Goal: Browse casually

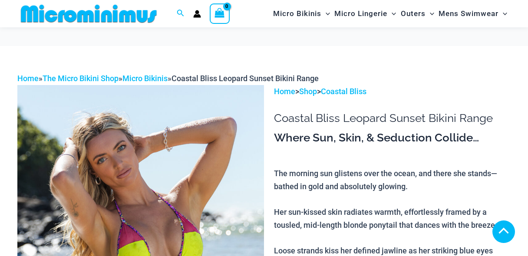
scroll to position [234, 0]
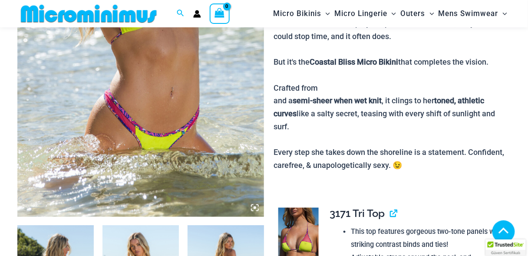
click at [253, 206] on icon at bounding box center [255, 208] width 8 height 8
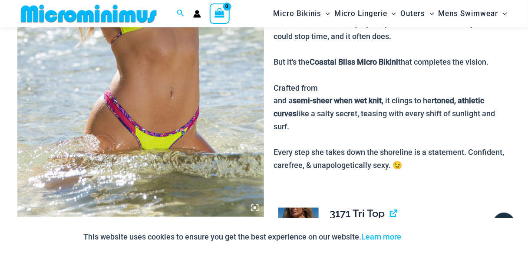
click at [254, 207] on icon at bounding box center [254, 208] width 3 height 3
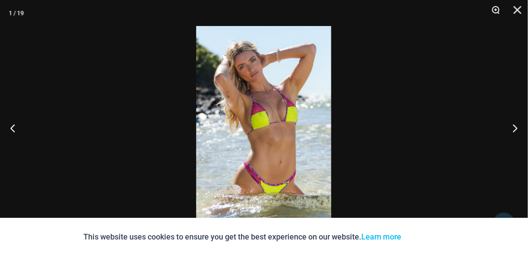
click at [496, 7] on button "Zoom" at bounding box center [493, 13] width 22 height 26
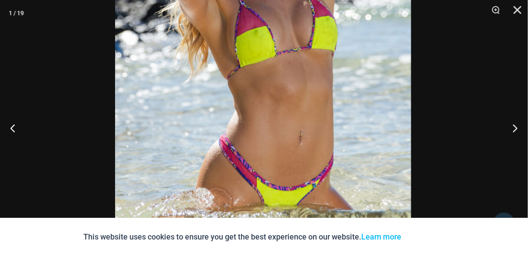
click at [289, 76] on img at bounding box center [263, 63] width 296 height 447
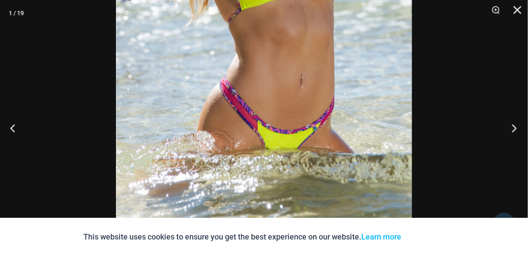
click at [516, 126] on button "Next" at bounding box center [511, 127] width 33 height 43
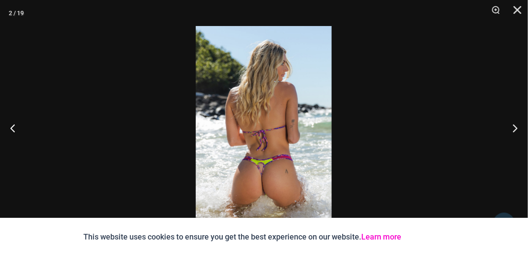
click at [385, 240] on link "Learn more" at bounding box center [381, 236] width 40 height 9
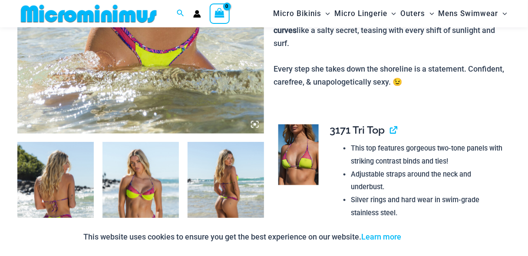
scroll to position [174, 0]
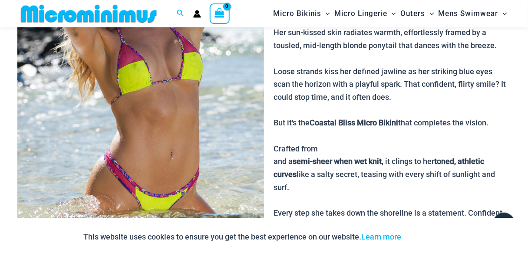
click at [208, 110] on img at bounding box center [140, 91] width 246 height 372
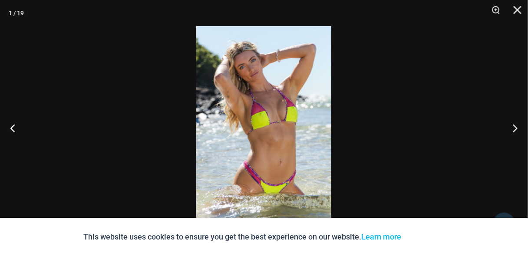
click at [253, 95] on img at bounding box center [263, 128] width 135 height 204
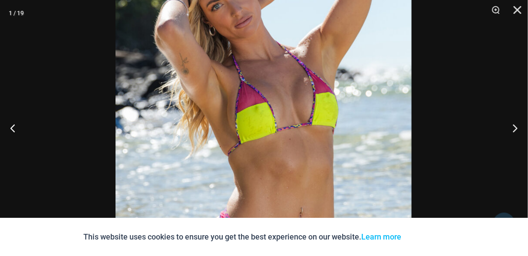
click at [243, 89] on img at bounding box center [263, 139] width 296 height 447
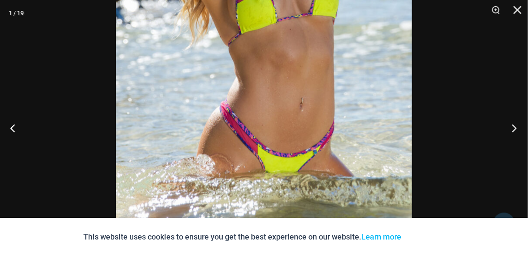
click at [513, 125] on button "Next" at bounding box center [511, 127] width 33 height 43
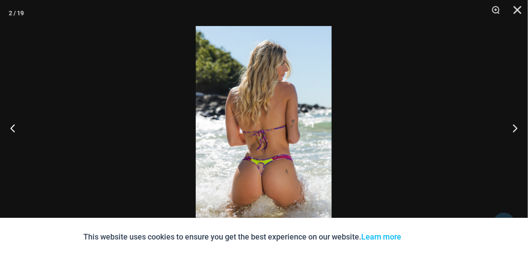
click at [281, 149] on img at bounding box center [264, 128] width 136 height 204
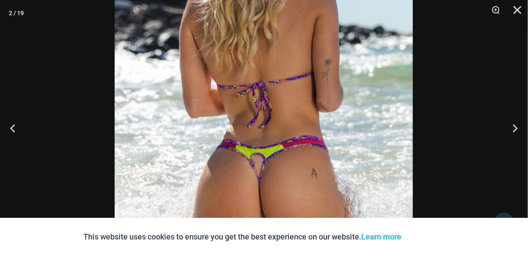
click at [271, 109] on img at bounding box center [264, 77] width 298 height 447
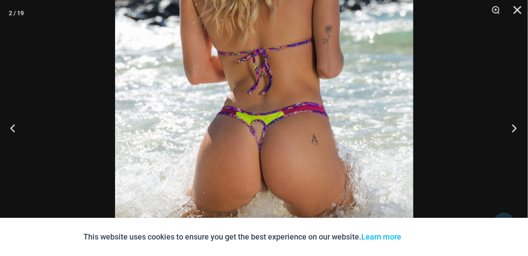
click at [514, 126] on button "Next" at bounding box center [511, 127] width 33 height 43
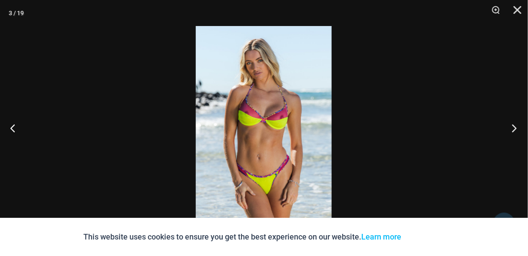
click at [514, 126] on button "Next" at bounding box center [511, 127] width 33 height 43
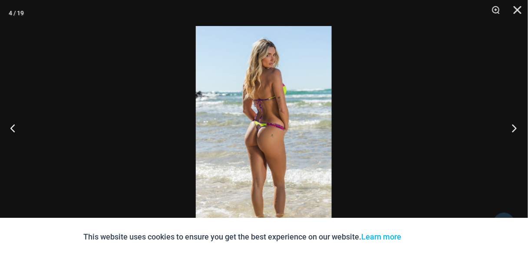
click at [514, 126] on button "Next" at bounding box center [511, 127] width 33 height 43
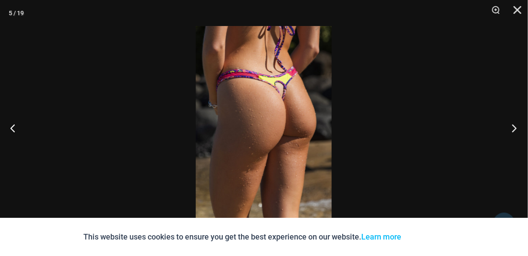
click at [514, 126] on button "Next" at bounding box center [511, 127] width 33 height 43
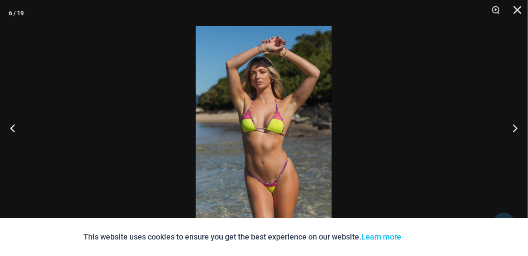
click at [252, 123] on img at bounding box center [264, 128] width 136 height 204
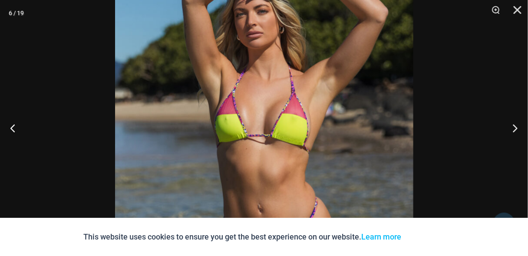
click at [241, 57] on img at bounding box center [264, 133] width 298 height 447
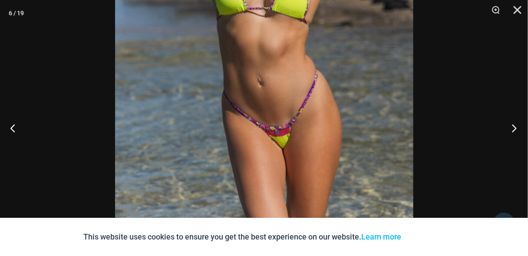
click at [511, 129] on button "Next" at bounding box center [511, 127] width 33 height 43
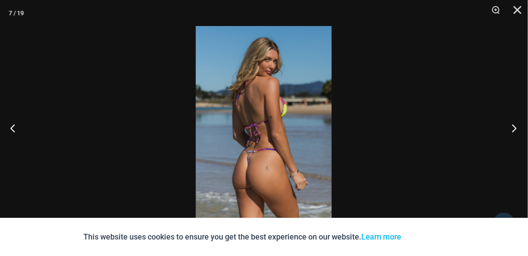
click at [511, 129] on button "Next" at bounding box center [511, 127] width 33 height 43
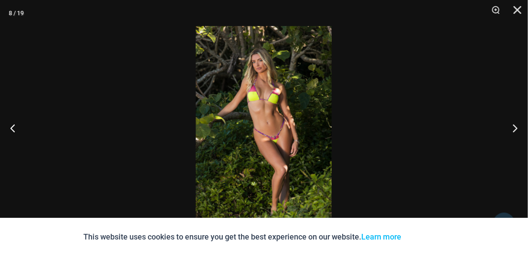
click at [233, 126] on img at bounding box center [264, 128] width 136 height 204
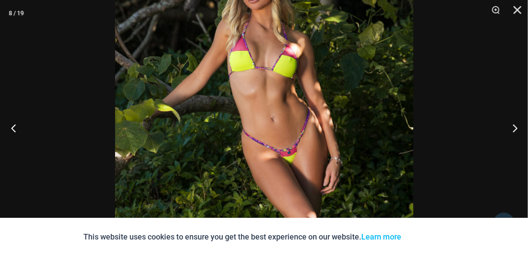
click at [13, 125] on button "Previous" at bounding box center [16, 127] width 33 height 43
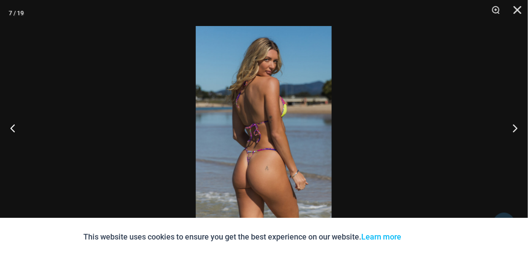
click at [229, 127] on img at bounding box center [264, 128] width 136 height 204
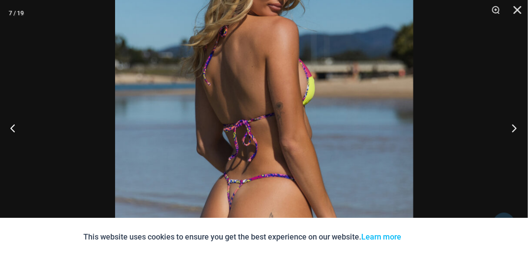
click at [516, 126] on button "Next" at bounding box center [511, 127] width 33 height 43
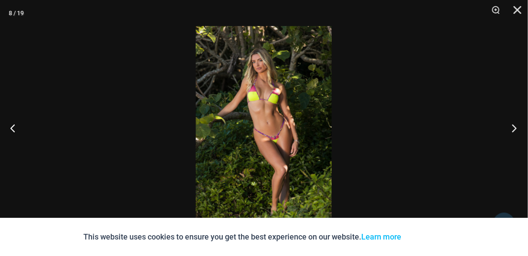
click at [516, 126] on button "Next" at bounding box center [511, 127] width 33 height 43
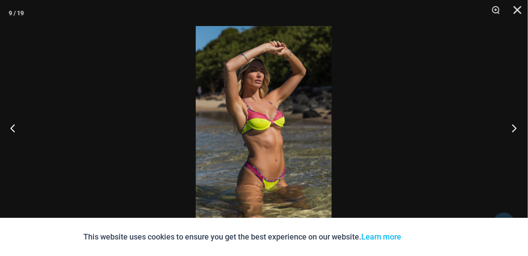
click at [516, 126] on button "Next" at bounding box center [511, 127] width 33 height 43
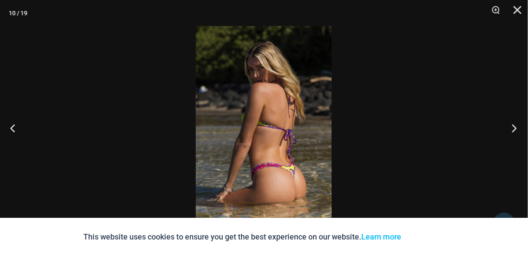
click at [516, 126] on button "Next" at bounding box center [511, 127] width 33 height 43
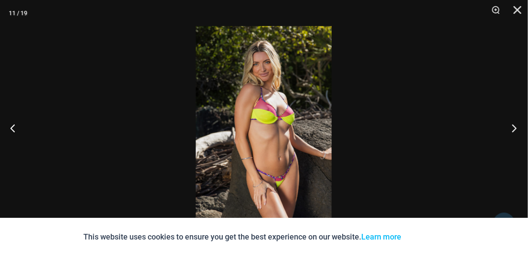
click at [516, 126] on button "Next" at bounding box center [511, 127] width 33 height 43
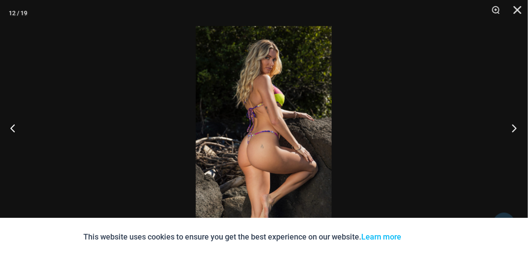
click at [516, 126] on button "Next" at bounding box center [511, 127] width 33 height 43
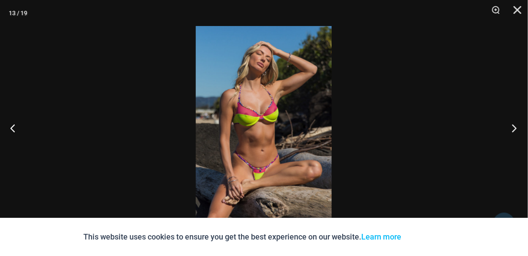
click at [516, 126] on button "Next" at bounding box center [511, 127] width 33 height 43
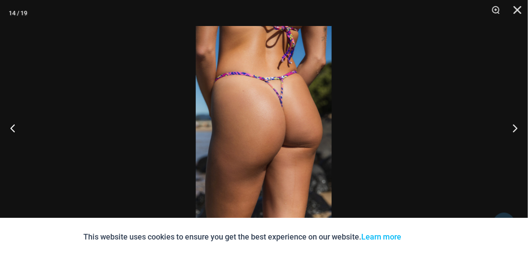
click at [271, 118] on img at bounding box center [264, 128] width 136 height 204
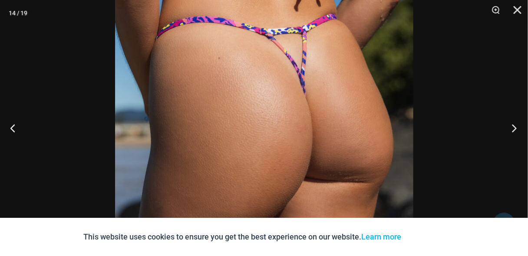
click at [514, 126] on button "Next" at bounding box center [511, 127] width 33 height 43
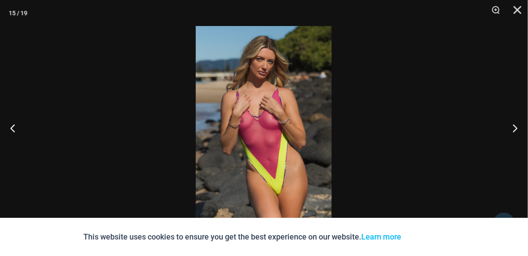
click at [305, 126] on img at bounding box center [264, 128] width 136 height 204
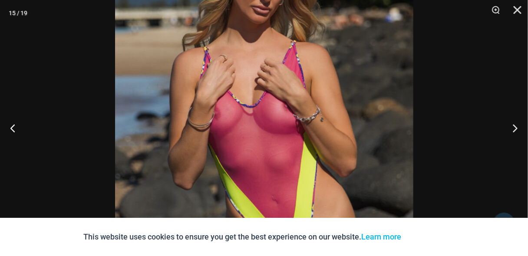
click at [292, 79] on img at bounding box center [264, 130] width 298 height 447
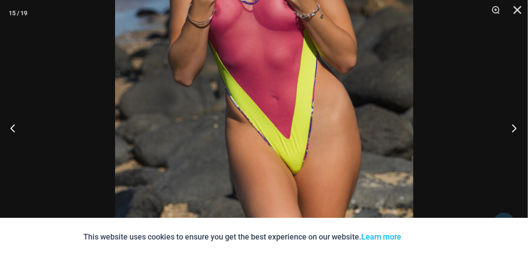
click at [510, 126] on button "Next" at bounding box center [511, 127] width 33 height 43
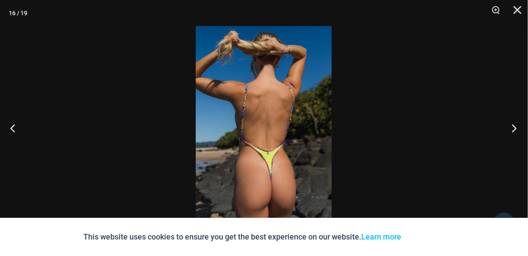
click at [510, 126] on button "Next" at bounding box center [511, 127] width 33 height 43
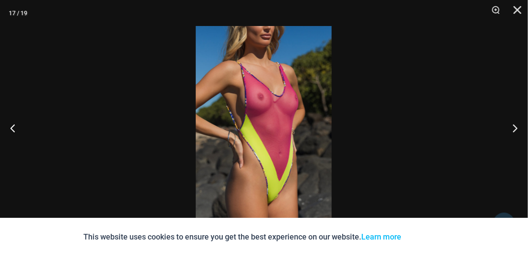
click at [294, 133] on img at bounding box center [264, 128] width 136 height 204
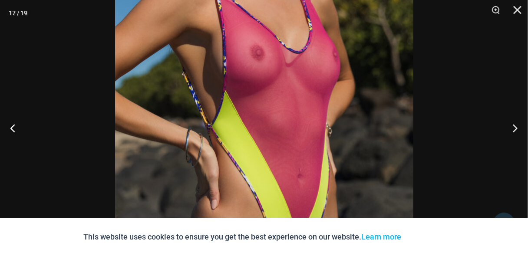
click at [273, 73] on img at bounding box center [264, 121] width 298 height 447
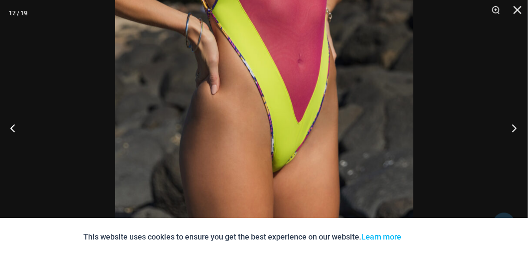
click at [513, 127] on button "Next" at bounding box center [511, 127] width 33 height 43
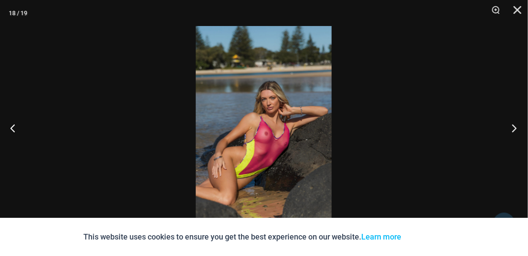
click at [513, 127] on button "Next" at bounding box center [511, 127] width 33 height 43
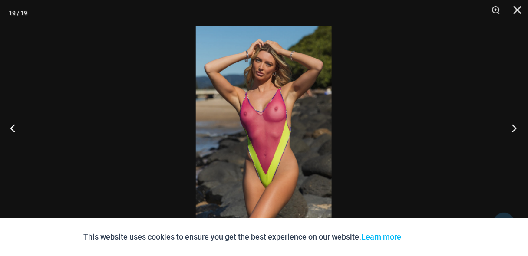
click at [513, 127] on button "Next" at bounding box center [511, 127] width 33 height 43
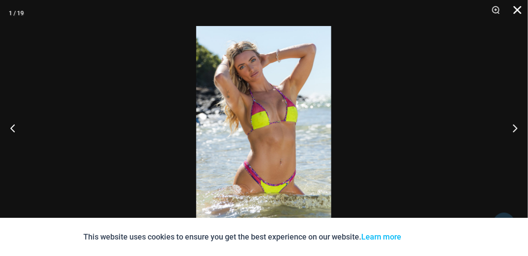
click at [517, 13] on button "Close" at bounding box center [514, 13] width 22 height 26
